Goal: Check status: Check status

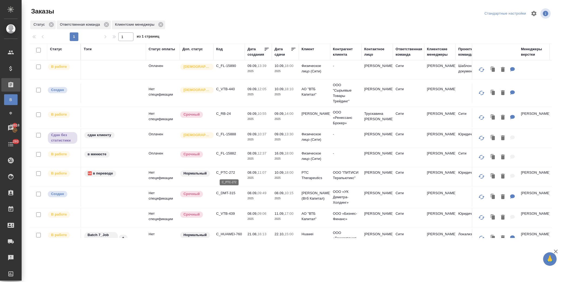
click at [227, 174] on p "C_PTC-272" at bounding box center [229, 172] width 26 height 5
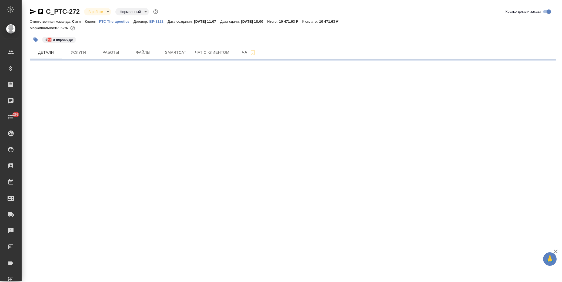
select select "RU"
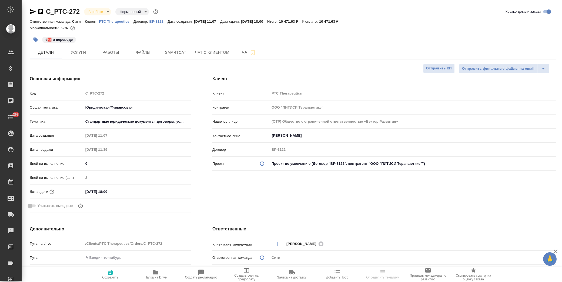
type textarea "x"
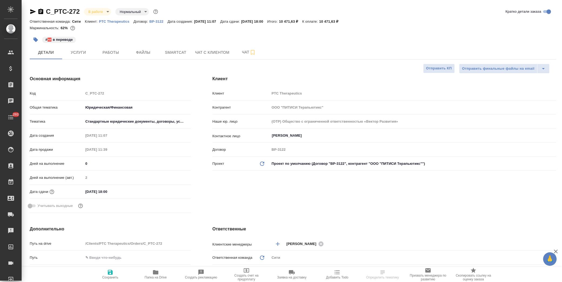
type textarea "x"
click at [78, 52] on span "Услуги" at bounding box center [78, 52] width 26 height 7
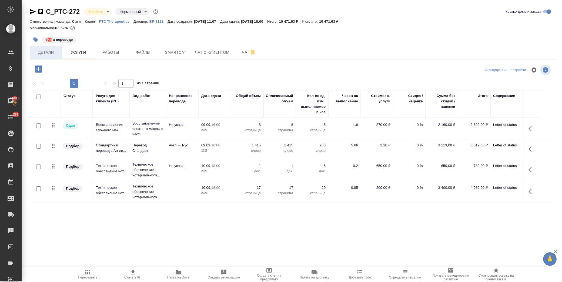
click at [42, 49] on button "Детали" at bounding box center [46, 53] width 32 height 14
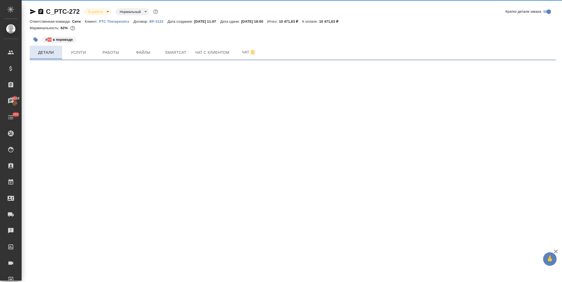
select select "RU"
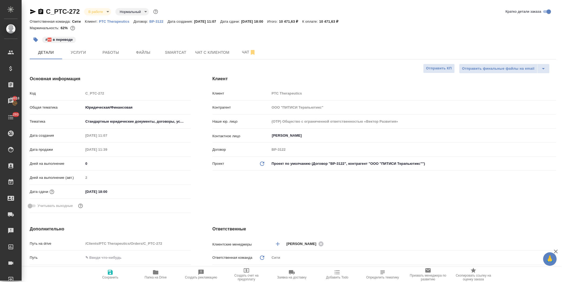
type textarea "x"
click at [112, 49] on button "Работы" at bounding box center [111, 53] width 32 height 14
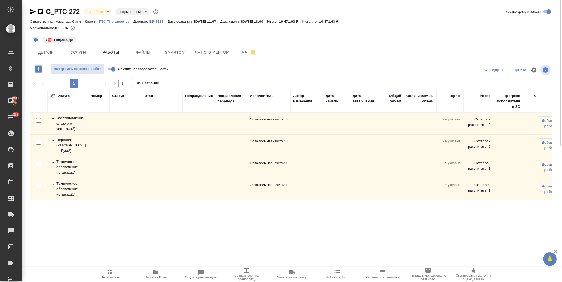
click at [52, 141] on icon at bounding box center [53, 140] width 6 height 6
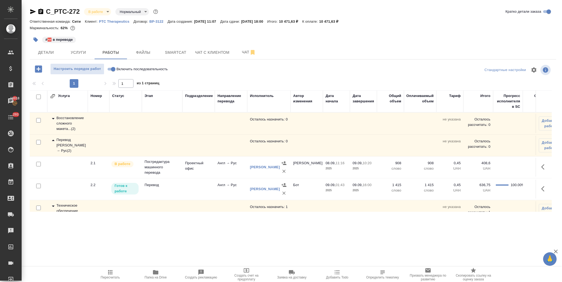
click at [34, 12] on icon "button" at bounding box center [33, 11] width 6 height 5
